Goal: Book appointment/travel/reservation

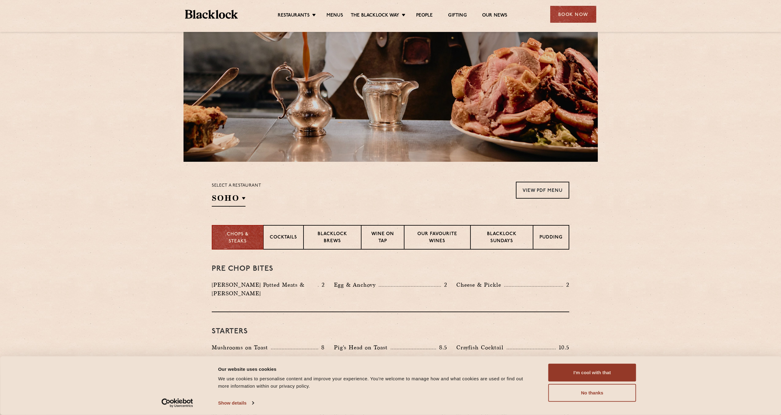
scroll to position [120, 0]
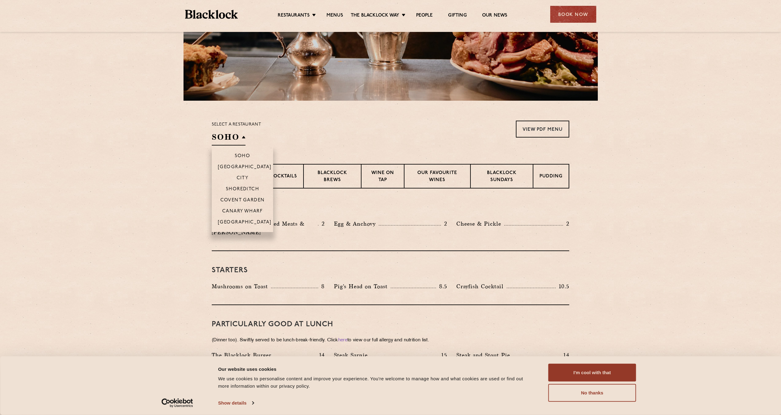
click at [230, 139] on h2 "SOHO" at bounding box center [229, 139] width 34 height 14
click at [248, 188] on p "Shoreditch" at bounding box center [242, 190] width 33 height 6
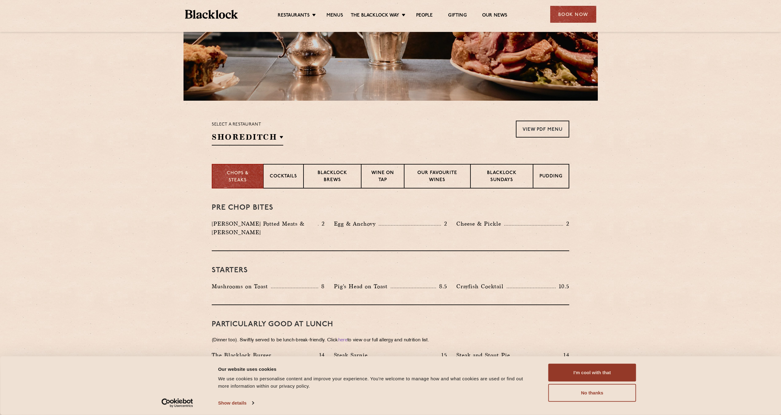
click at [115, 135] on section "Select a restaurant [GEOGRAPHIC_DATA] [GEOGRAPHIC_DATA] [GEOGRAPHIC_DATA] [GEOG…" at bounding box center [390, 132] width 781 height 63
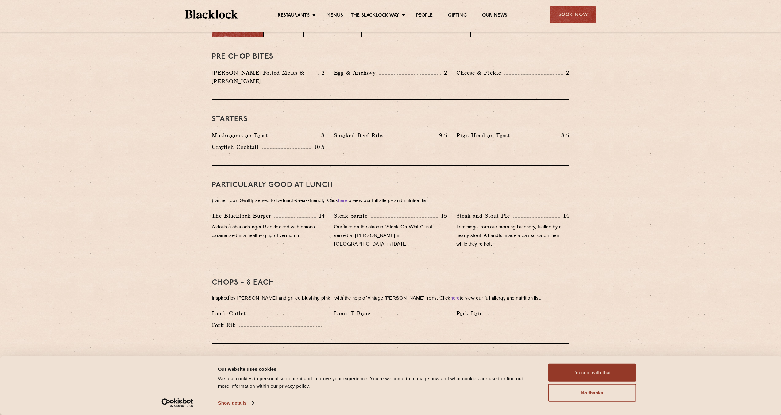
scroll to position [302, 0]
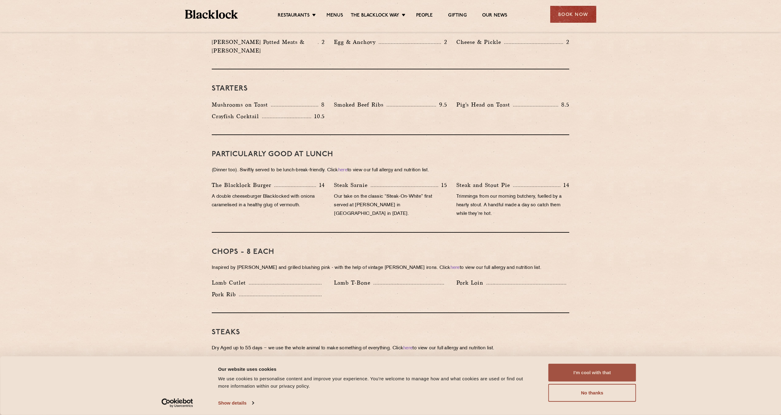
click at [613, 371] on button "I'm cool with that" at bounding box center [593, 373] width 88 height 18
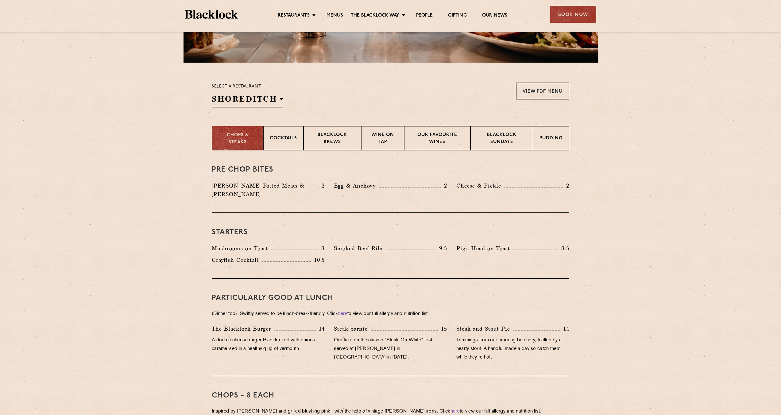
scroll to position [152, 0]
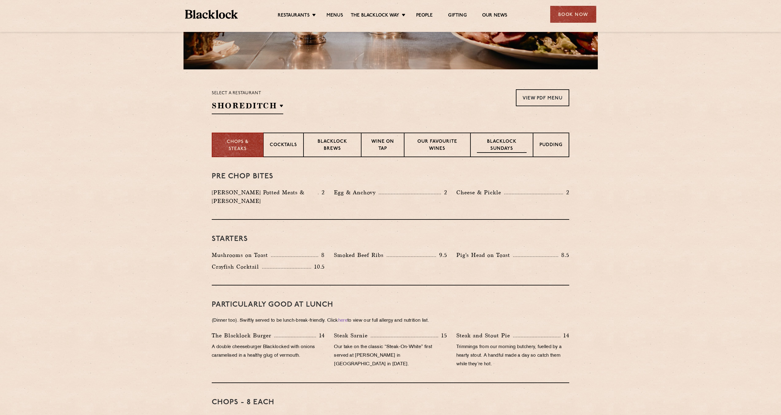
click at [482, 146] on p "Blacklock Sundays" at bounding box center [502, 145] width 50 height 14
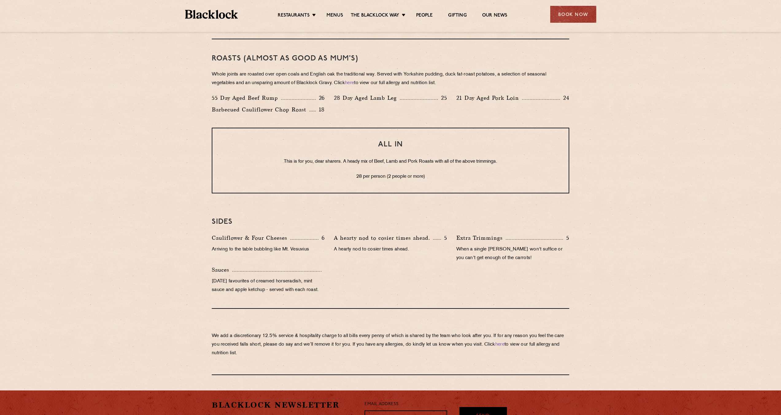
scroll to position [455, 0]
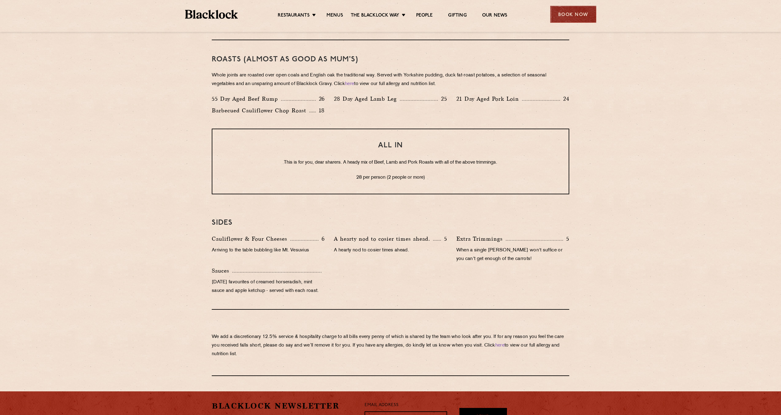
click at [570, 16] on div "Book Now" at bounding box center [573, 14] width 46 height 17
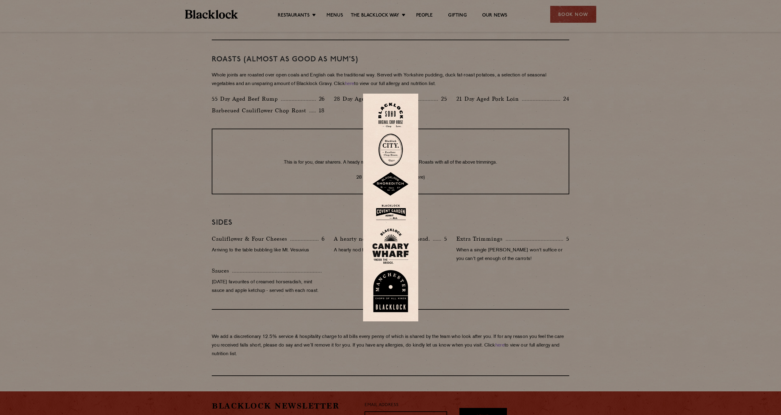
click at [555, 87] on div at bounding box center [390, 207] width 781 height 415
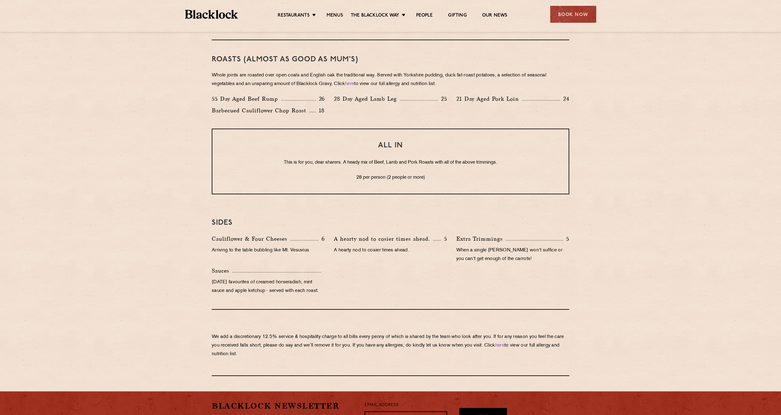
click at [555, 87] on p "Whole joints are roasted over open coals and English oak the traditional way. S…" at bounding box center [391, 79] width 358 height 17
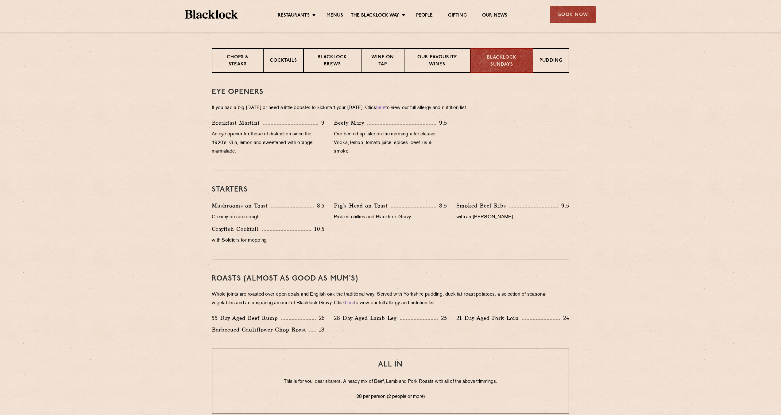
scroll to position [60, 0]
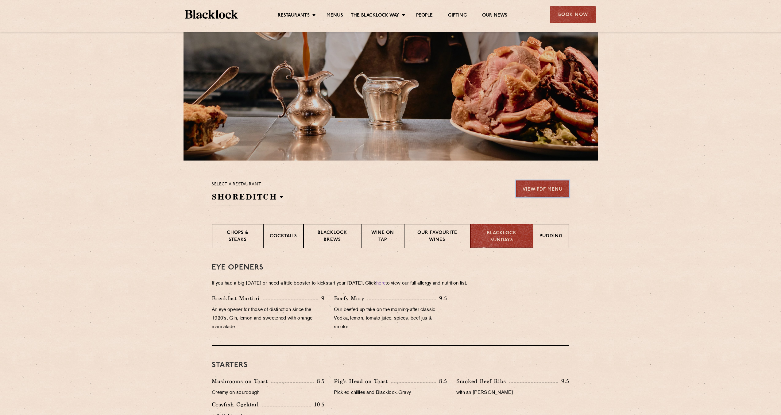
click at [547, 188] on link "View PDF Menu" at bounding box center [542, 189] width 53 height 17
